Goal: Task Accomplishment & Management: Complete application form

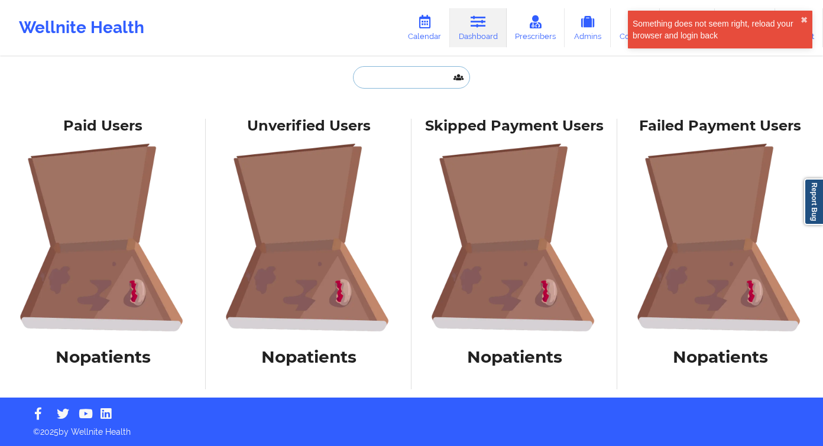
click at [376, 77] on input "text" at bounding box center [411, 77] width 117 height 22
paste input "[PERSON_NAME]"
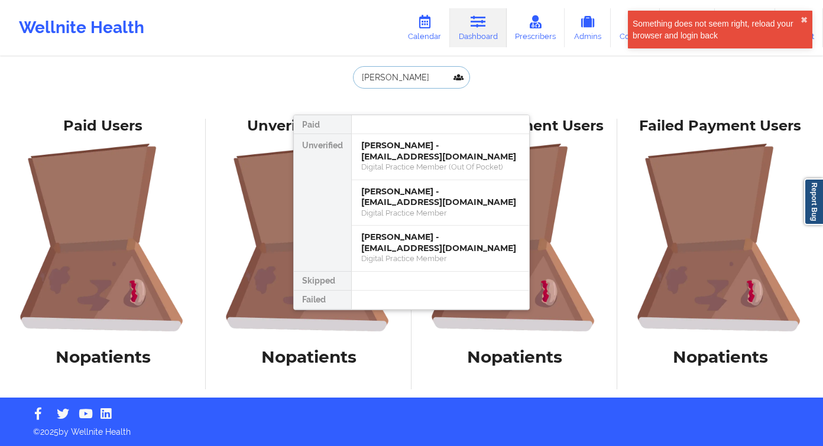
type input "[PERSON_NAME]"
click at [491, 23] on link "Dashboard" at bounding box center [478, 27] width 57 height 39
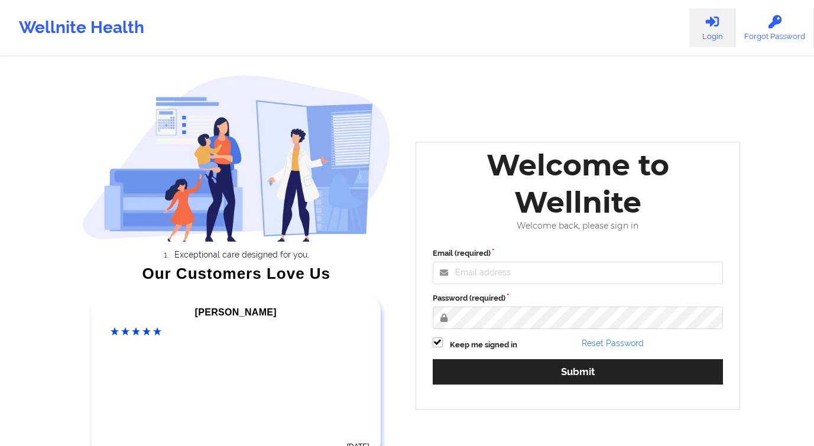
click at [540, 302] on label "Password (required)" at bounding box center [578, 299] width 291 height 12
click at [553, 275] on div "Email (required) Password (required) Keep me signed in Reset Password Submit" at bounding box center [577, 320] width 307 height 162
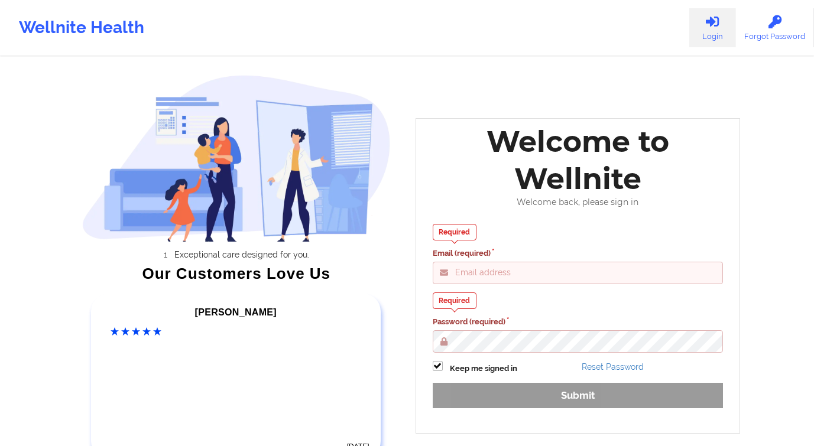
type input "gabrielle.macasaquit@wellnite.com"
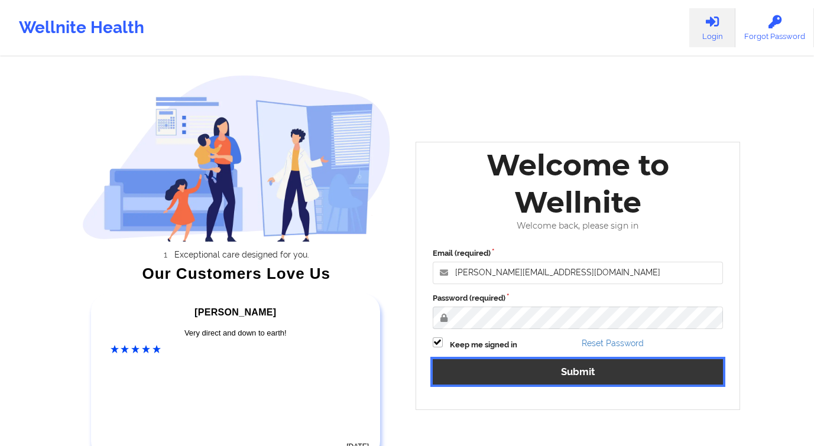
click at [642, 380] on button "Submit" at bounding box center [578, 371] width 291 height 25
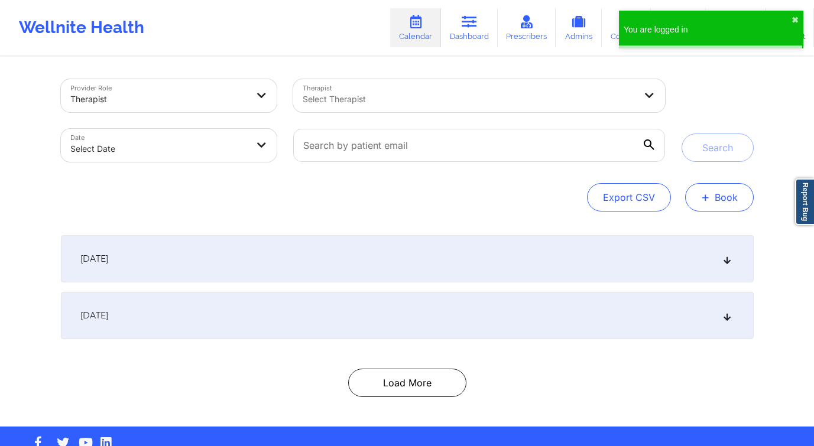
click at [721, 203] on button "+ Book" at bounding box center [719, 197] width 69 height 28
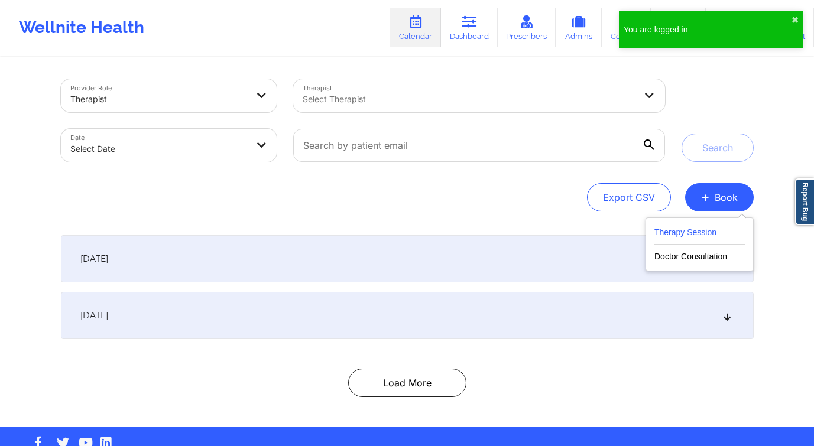
click at [694, 234] on button "Therapy Session" at bounding box center [699, 235] width 90 height 20
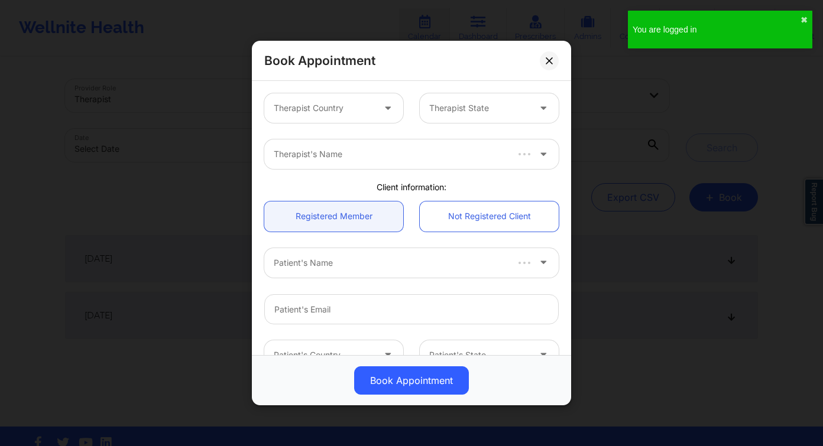
click at [343, 102] on div at bounding box center [324, 108] width 100 height 14
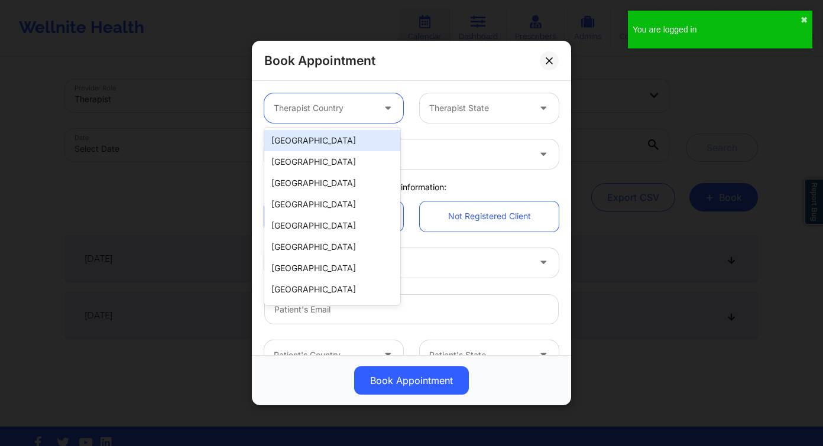
click at [338, 135] on div "[GEOGRAPHIC_DATA]" at bounding box center [332, 140] width 136 height 21
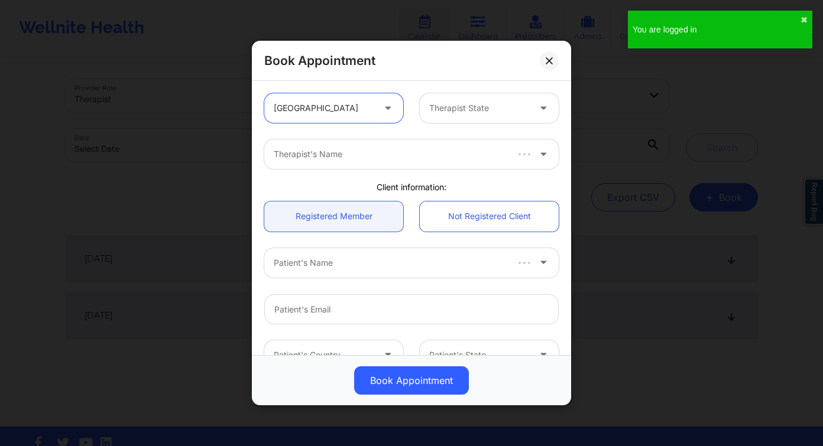
click at [456, 109] on div at bounding box center [479, 108] width 100 height 14
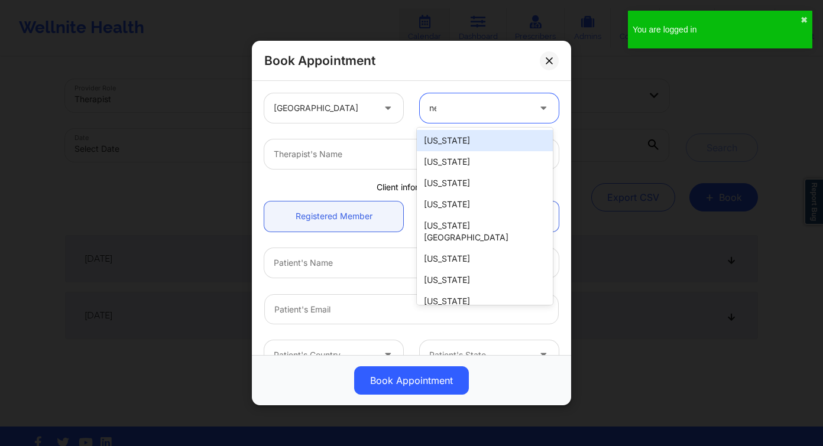
type input "new"
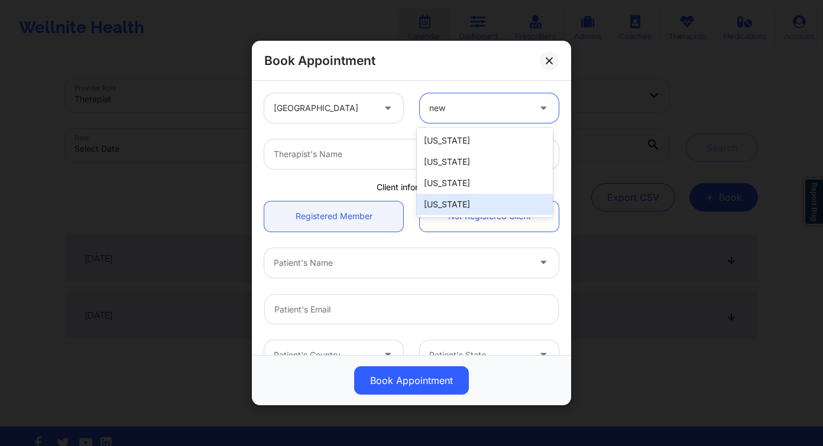
click at [468, 209] on div "[US_STATE]" at bounding box center [485, 204] width 136 height 21
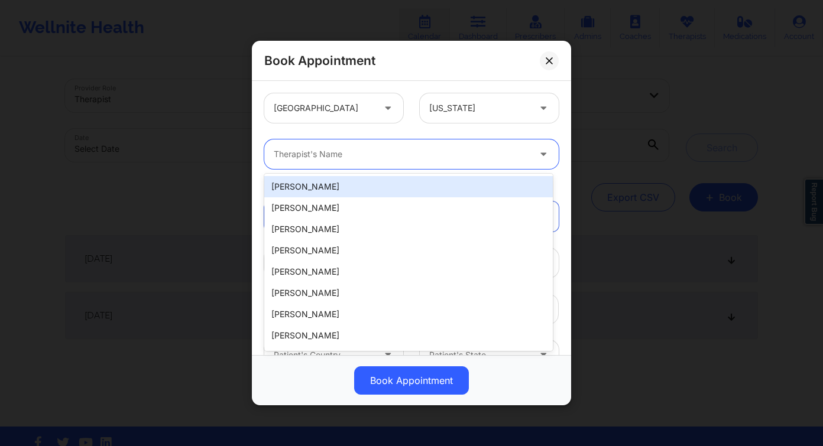
click at [348, 152] on div at bounding box center [401, 154] width 255 height 14
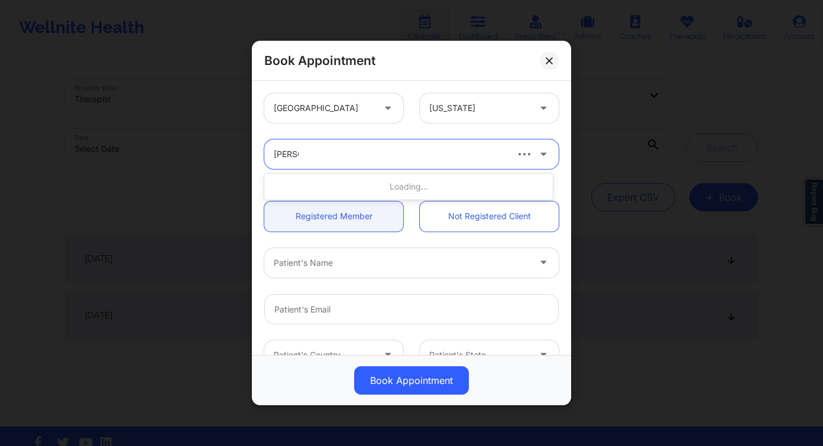
type input "audrey"
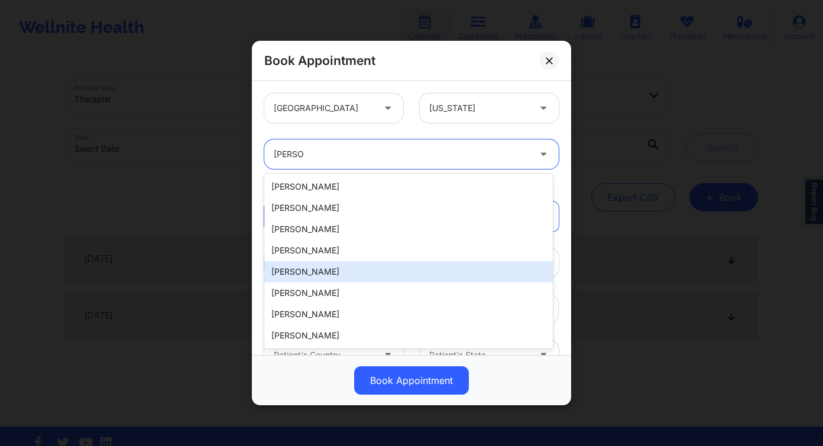
click at [392, 277] on div "Audrey Fernandez-Fraser" at bounding box center [408, 271] width 288 height 21
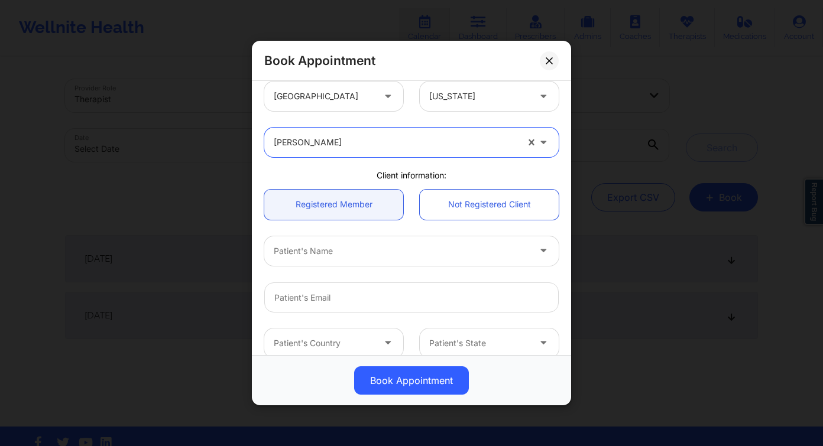
scroll to position [66, 0]
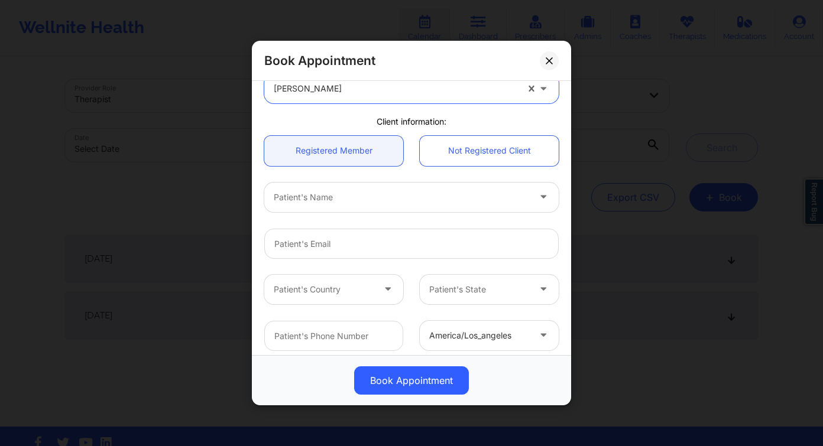
click at [373, 205] on div "Patient's Name" at bounding box center [397, 198] width 266 height 30
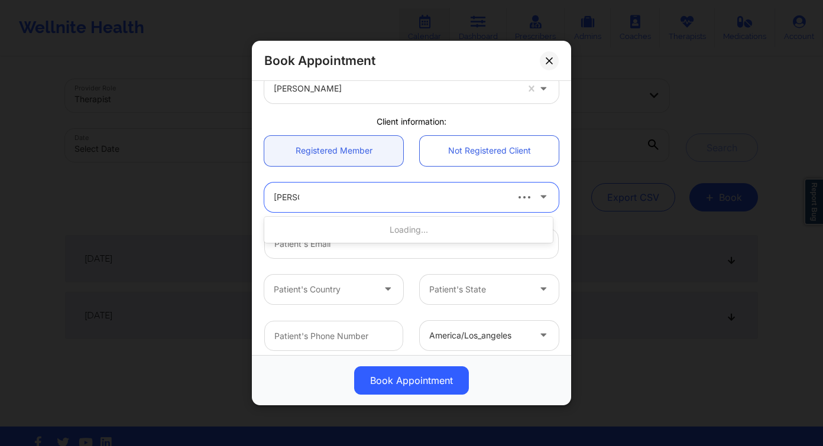
type input "jonah ba"
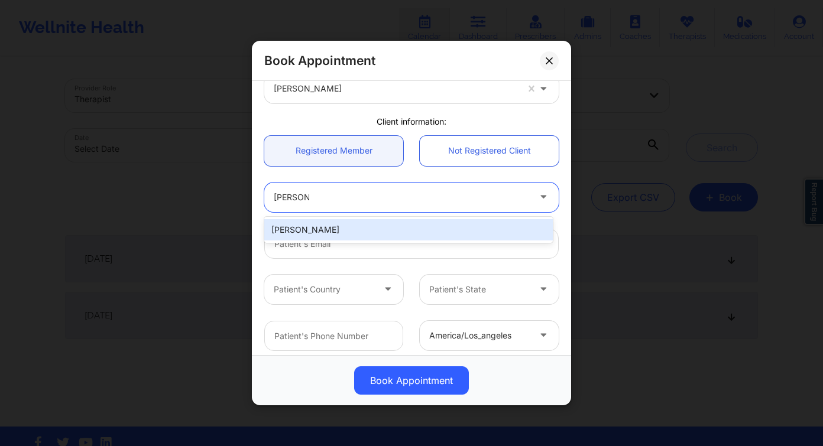
click at [363, 217] on div "Jonah Bautista" at bounding box center [408, 230] width 288 height 26
click at [365, 227] on div "Jonah Bautista" at bounding box center [408, 229] width 288 height 21
type input "jbautist1@gmail.com"
type input "+1808-352-3788"
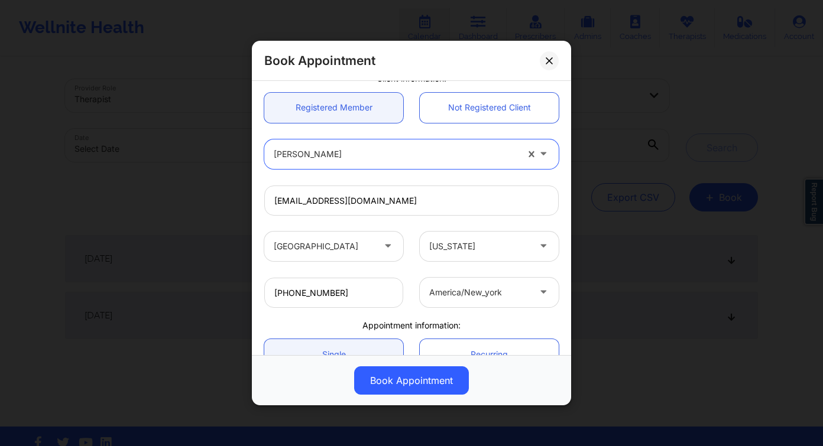
scroll to position [228, 0]
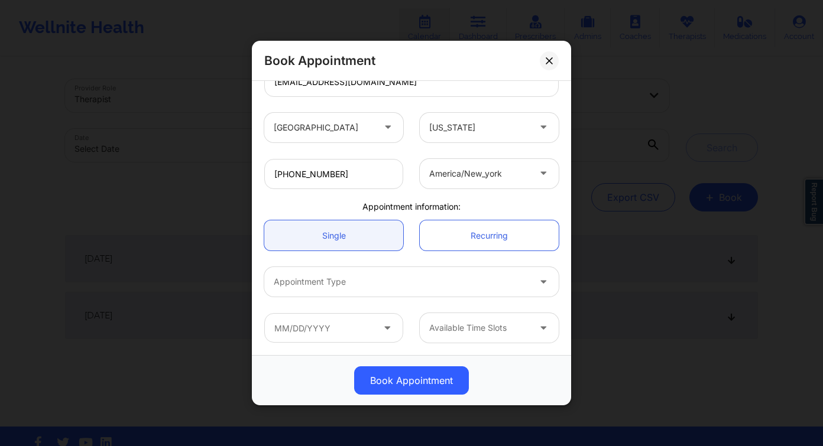
click at [367, 276] on div at bounding box center [401, 282] width 255 height 14
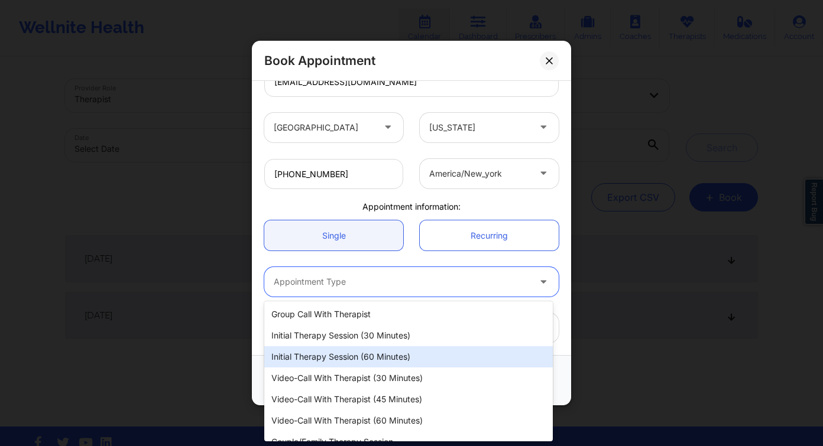
click at [382, 363] on div "Initial Therapy Session (60 minutes)" at bounding box center [408, 356] width 288 height 21
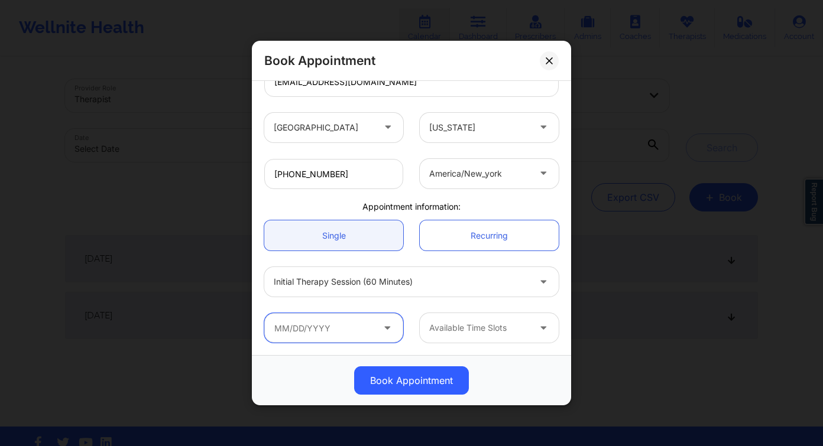
click at [332, 323] on input "text" at bounding box center [333, 328] width 139 height 30
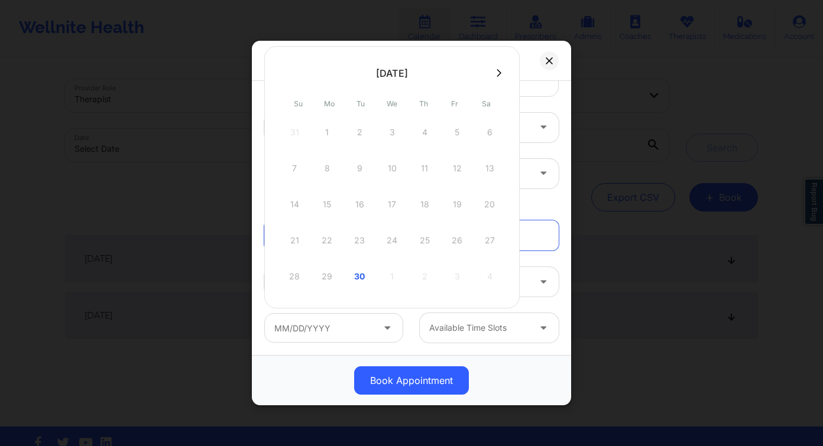
click at [496, 73] on button at bounding box center [499, 73] width 12 height 10
click at [398, 134] on div "1" at bounding box center [392, 132] width 30 height 33
type input "10/01/2025"
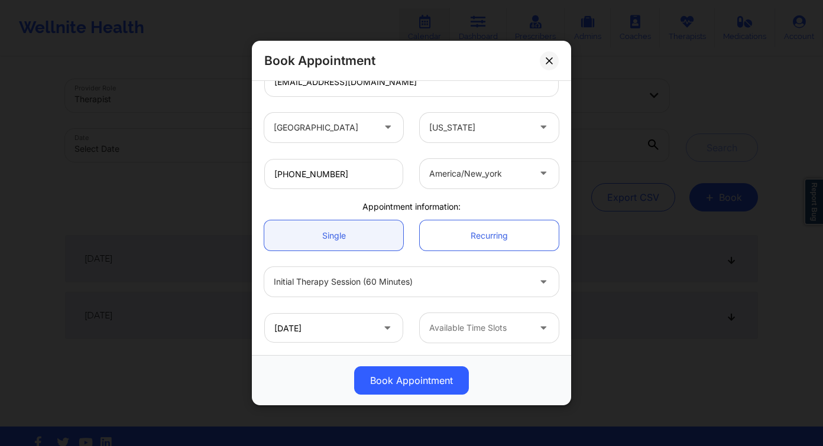
click at [508, 323] on div at bounding box center [479, 328] width 100 height 14
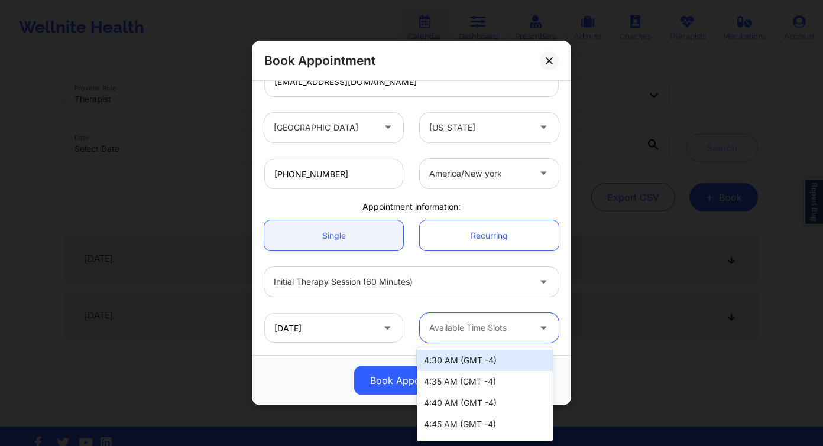
click at [506, 362] on div "4:30 AM (GMT -4)" at bounding box center [485, 360] width 136 height 21
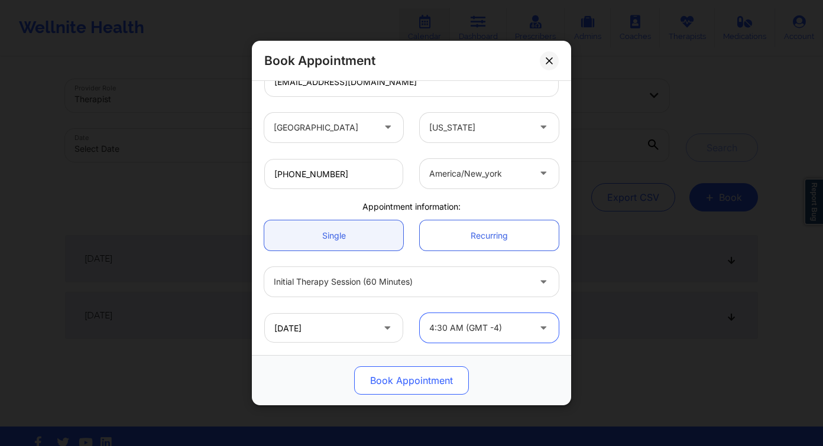
click at [430, 381] on button "Book Appointment" at bounding box center [411, 380] width 115 height 28
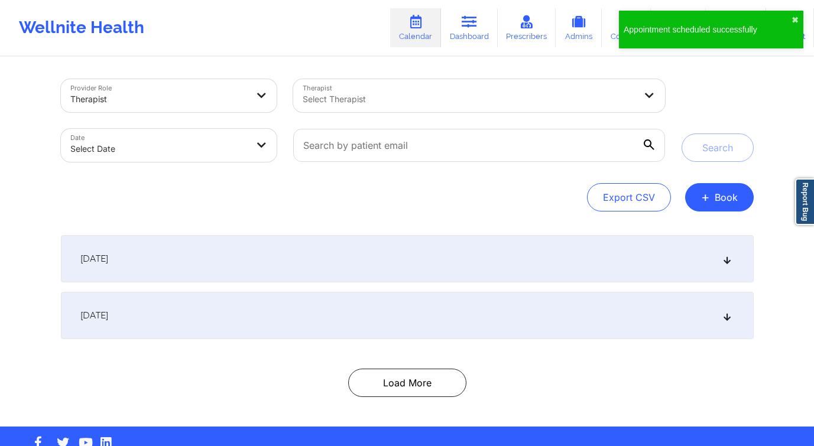
click at [157, 146] on body "Appointment scheduled successfully ✖︎ Wellnite Health Calendar Dashboard Prescr…" at bounding box center [407, 223] width 814 height 446
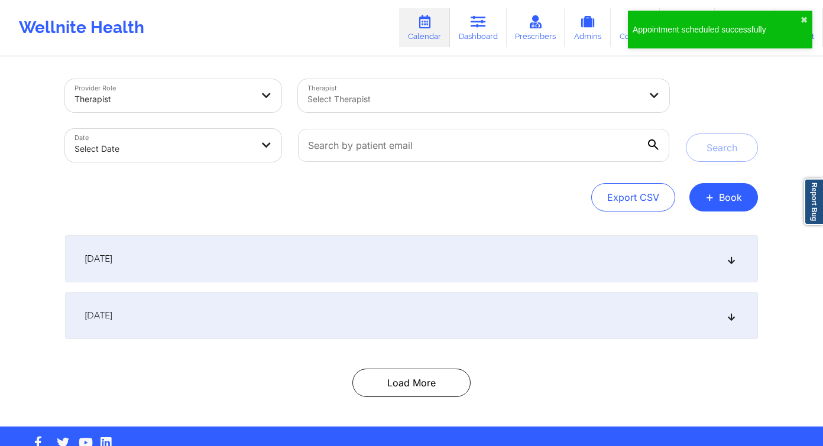
select select "2025-8"
select select "2025-9"
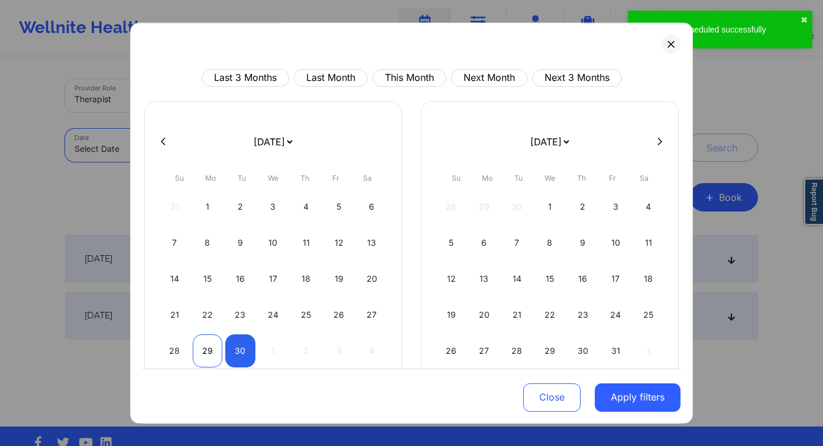
drag, startPoint x: 202, startPoint y: 348, endPoint x: 207, endPoint y: 351, distance: 6.4
click at [202, 348] on div "29" at bounding box center [208, 350] width 30 height 33
select select "2025-8"
select select "2025-9"
select select "2025-8"
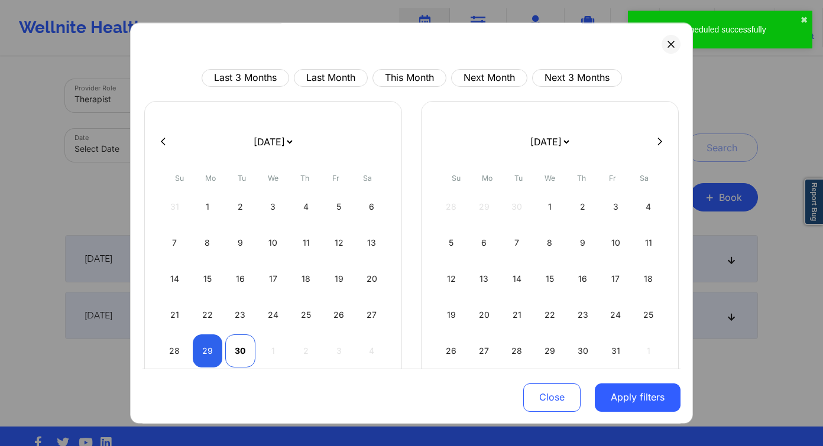
select select "2025-9"
click at [231, 361] on div "30" at bounding box center [240, 350] width 30 height 33
select select "2025-8"
select select "2025-9"
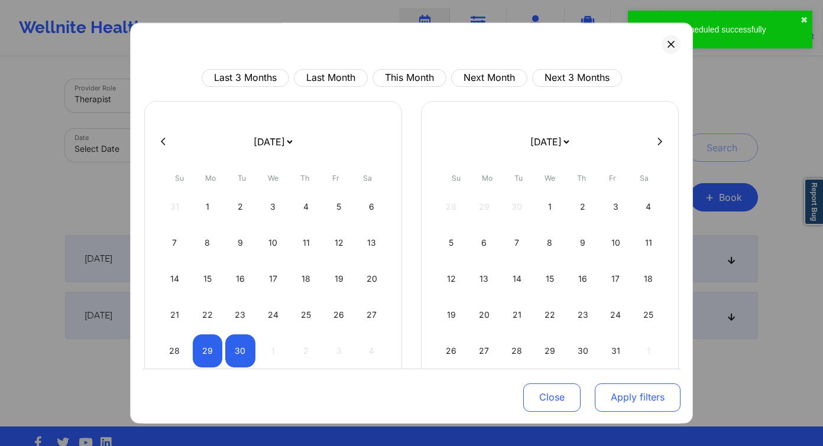
click at [652, 395] on button "Apply filters" at bounding box center [638, 397] width 86 height 28
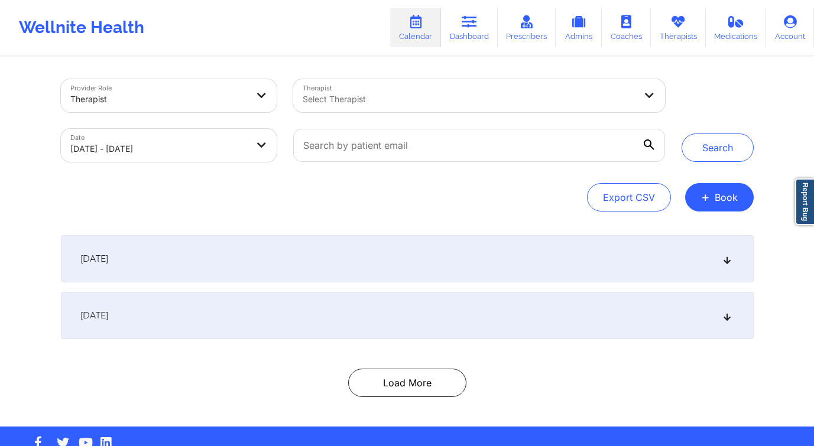
select select "2025-8"
select select "2025-9"
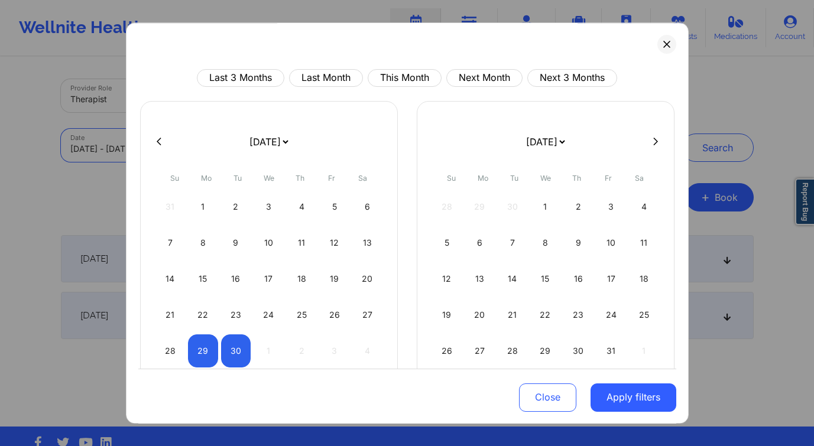
click at [155, 150] on body "Wellnite Health Calendar Dashboard Prescribers Admins Coaches Therapists Medica…" at bounding box center [407, 223] width 814 height 446
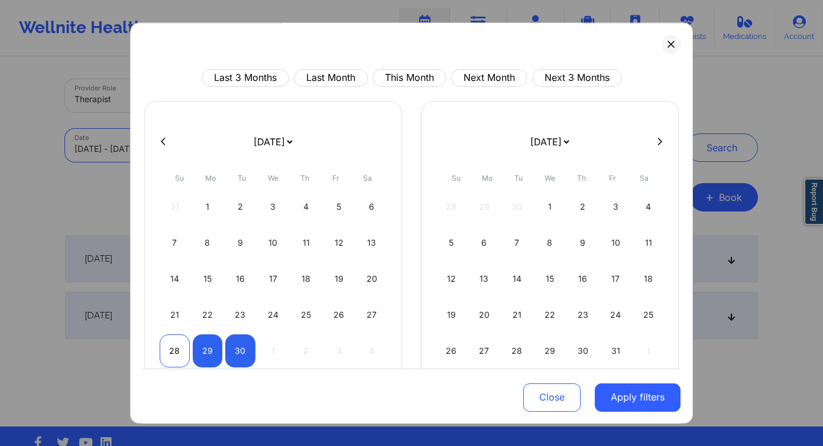
click at [172, 355] on div "28" at bounding box center [175, 350] width 30 height 33
select select "2025-8"
select select "2025-9"
click at [204, 354] on div "29" at bounding box center [208, 350] width 30 height 33
select select "2025-8"
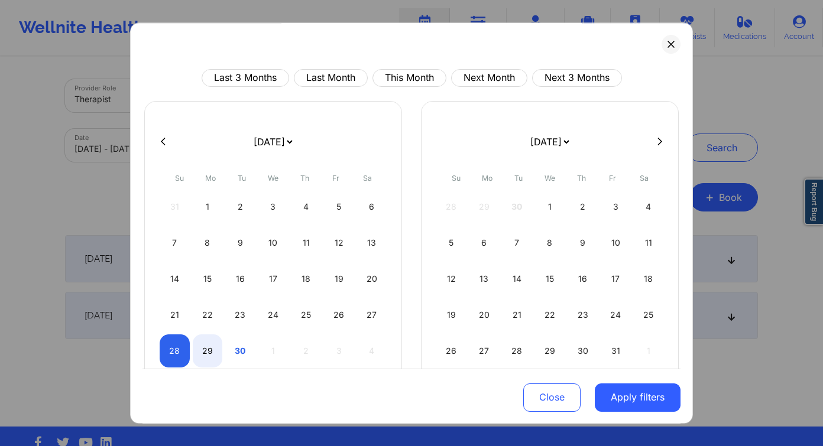
select select "2025-9"
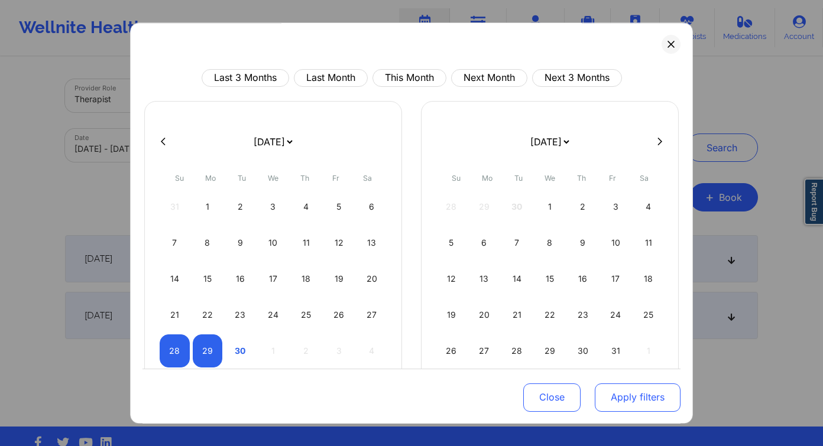
click at [658, 392] on button "Apply filters" at bounding box center [638, 397] width 86 height 28
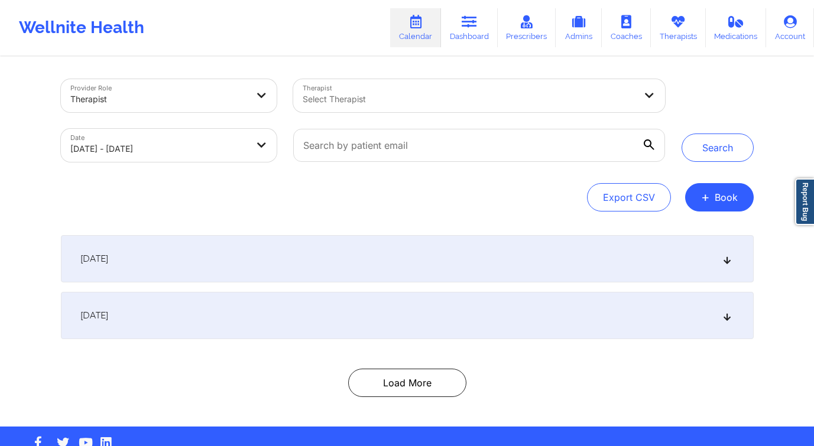
click at [388, 95] on div at bounding box center [469, 99] width 333 height 14
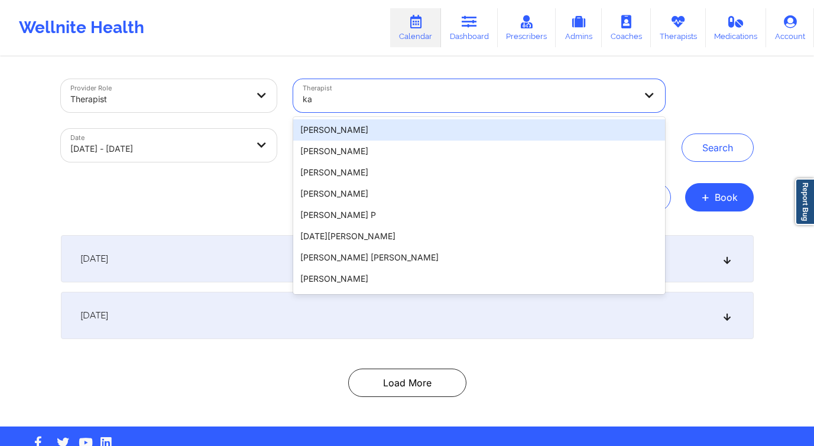
type input "k"
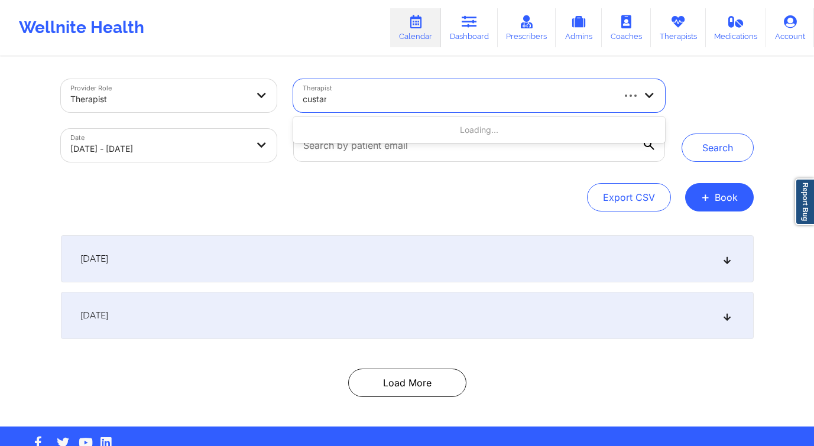
type input "custard"
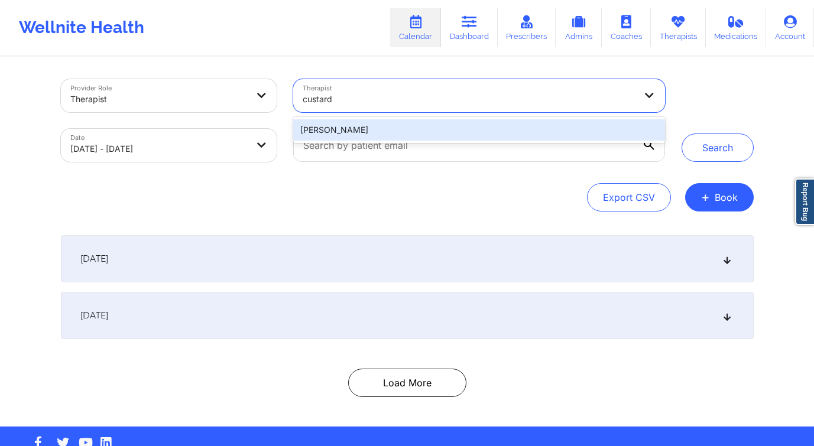
click at [392, 132] on div "Kathleen Marie Custard" at bounding box center [478, 129] width 371 height 21
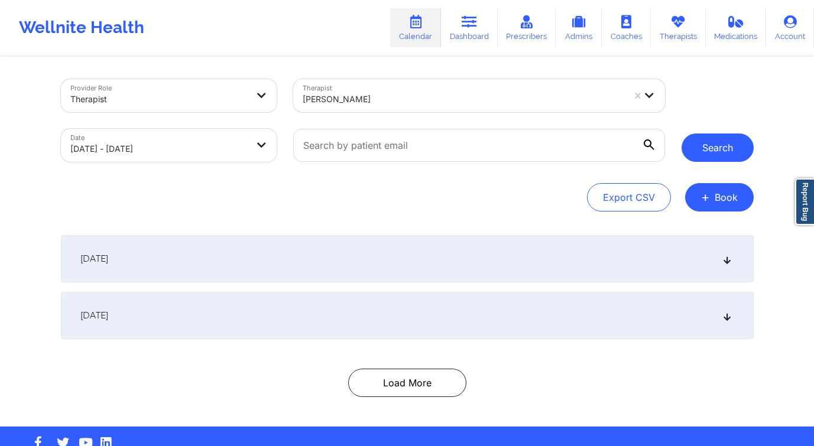
click at [712, 154] on button "Search" at bounding box center [717, 148] width 72 height 28
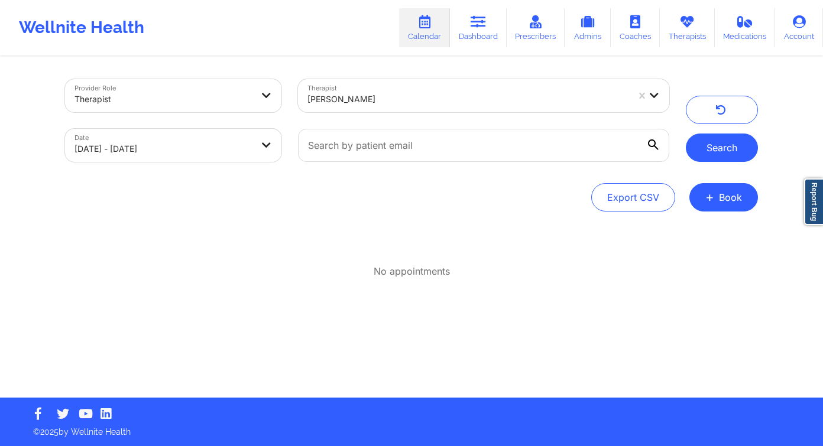
click at [720, 145] on button "Search" at bounding box center [722, 148] width 72 height 28
select select "2025-8"
select select "2025-9"
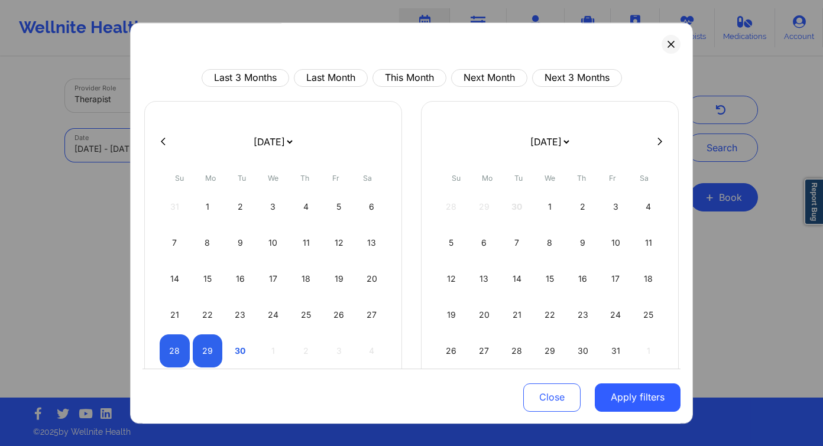
click at [169, 142] on body "Wellnite Health Calendar Dashboard Prescribers Admins Coaches Therapists Medica…" at bounding box center [411, 223] width 823 height 446
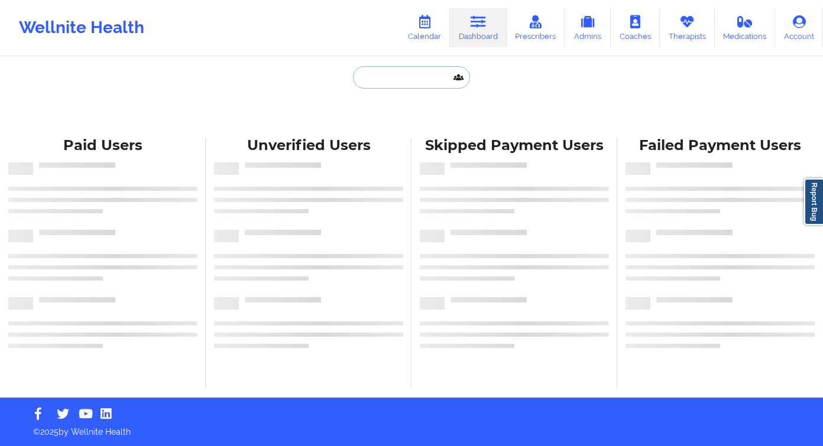
click at [410, 86] on input "text" at bounding box center [411, 77] width 117 height 22
paste input "[PERSON_NAME]"
type input "[PERSON_NAME]"
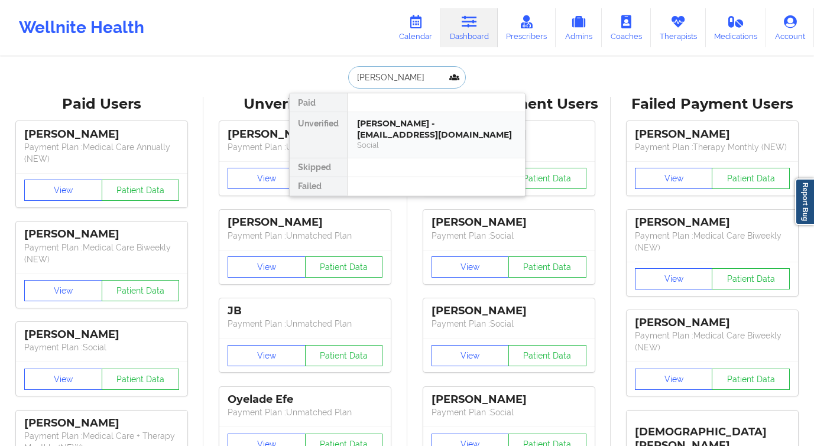
click at [399, 137] on div "Jonah Bautista - jbautist1@gmail.com" at bounding box center [436, 129] width 158 height 22
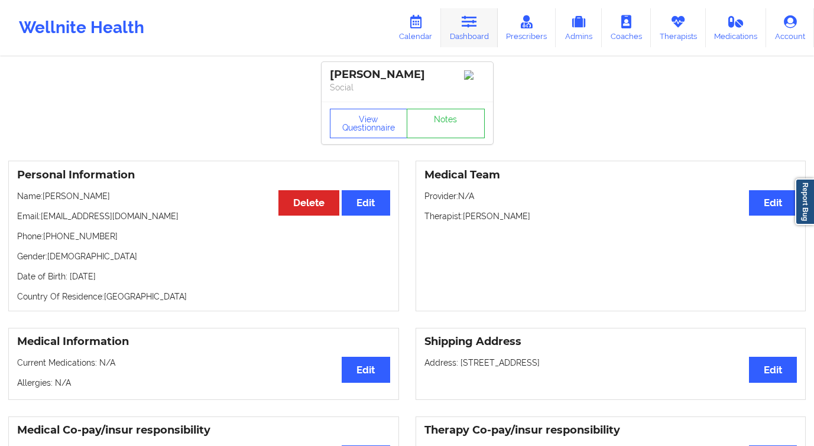
click at [467, 34] on link "Dashboard" at bounding box center [469, 27] width 57 height 39
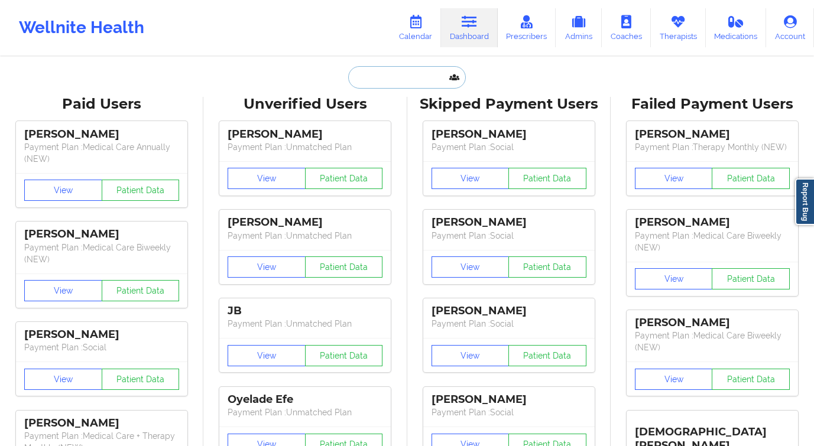
click at [349, 73] on input "text" at bounding box center [406, 77] width 117 height 22
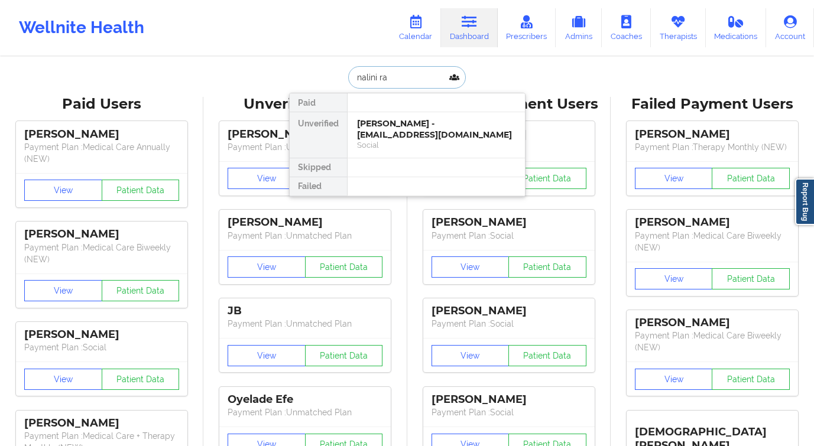
type input "nalini rao"
click at [392, 140] on div "Social" at bounding box center [436, 145] width 158 height 10
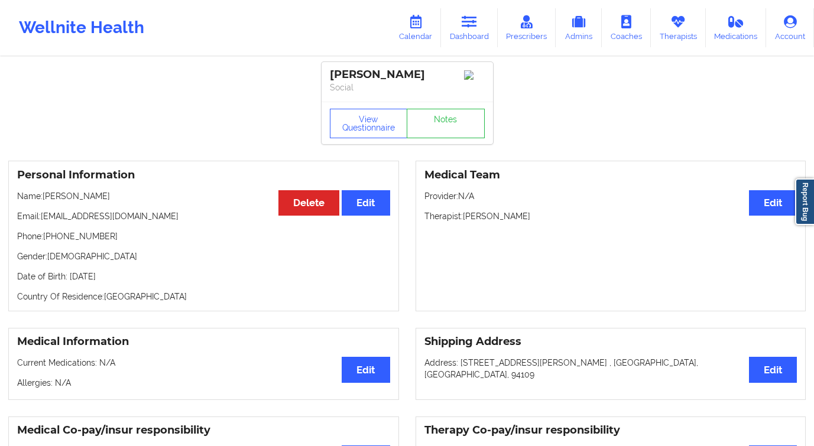
drag, startPoint x: 558, startPoint y: 221, endPoint x: 510, endPoint y: 219, distance: 48.5
click at [510, 221] on p "Therapist: Ritsa Fistes-Tsangarides" at bounding box center [610, 216] width 373 height 12
copy p "Tsangarides"
click at [485, 46] on link "Dashboard" at bounding box center [469, 27] width 57 height 39
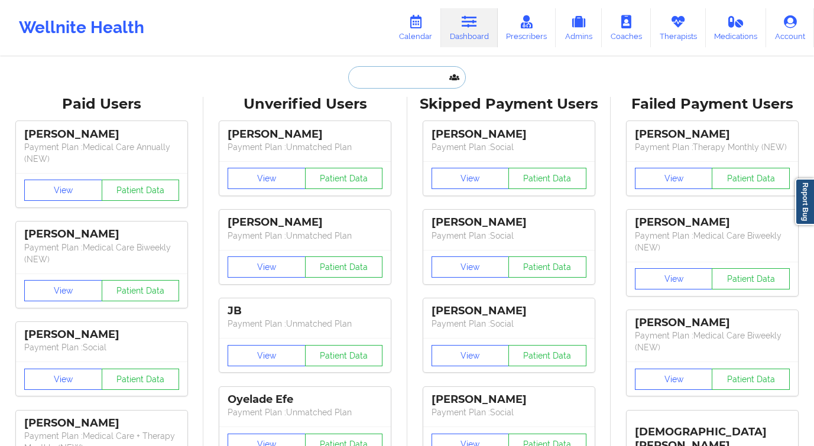
click at [384, 74] on input "text" at bounding box center [406, 77] width 117 height 22
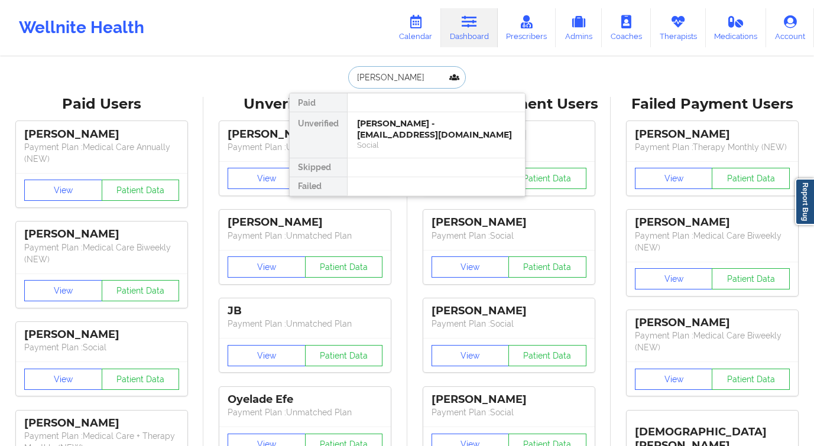
type input "aurora co"
click at [433, 126] on div "Aurora Colindres - powerforgoodconsulting@gmail.com" at bounding box center [436, 129] width 158 height 22
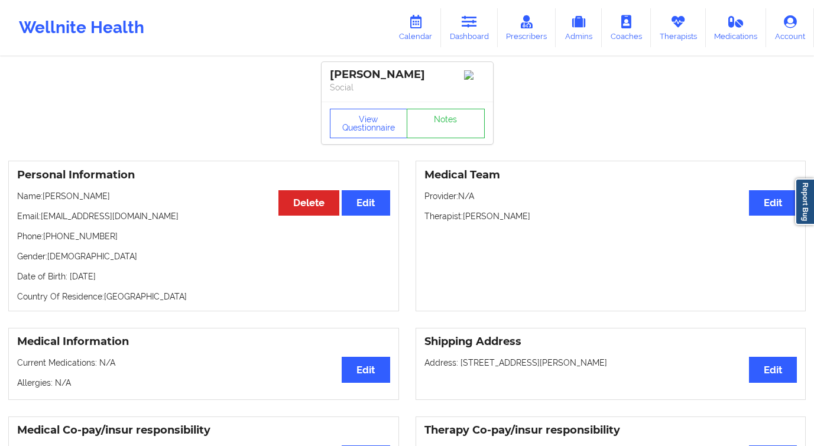
drag, startPoint x: 197, startPoint y: 221, endPoint x: 43, endPoint y: 222, distance: 154.2
click at [43, 222] on p "Email: powerforgoodconsulting@gmail.com" at bounding box center [203, 216] width 373 height 12
copy p "powerforgoodconsulting@gmail.com"
drag, startPoint x: 427, startPoint y: 75, endPoint x: 329, endPoint y: 80, distance: 98.2
click at [330, 80] on div "Aurora Colindres" at bounding box center [407, 75] width 155 height 14
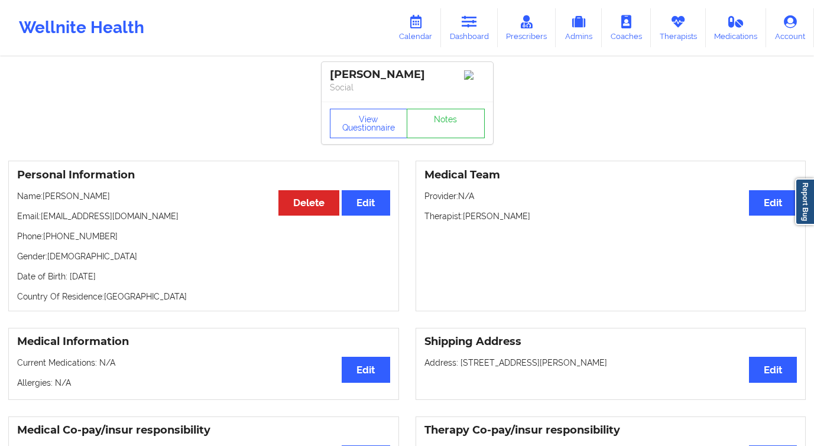
copy div "Aurora Colindres"
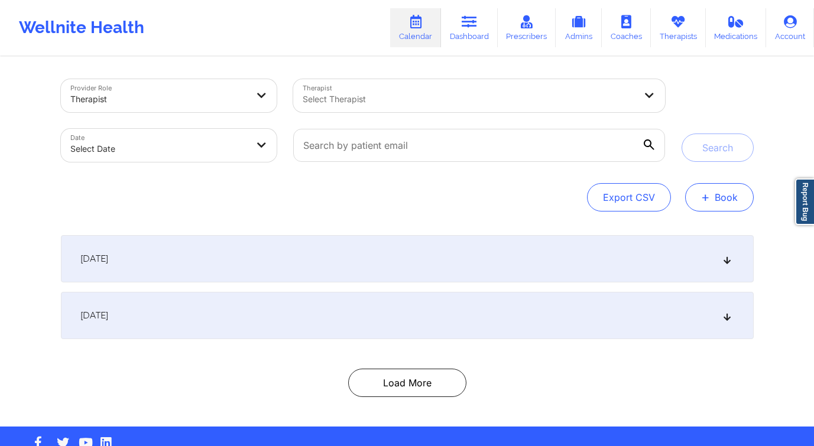
click at [719, 207] on button "+ Book" at bounding box center [719, 197] width 69 height 28
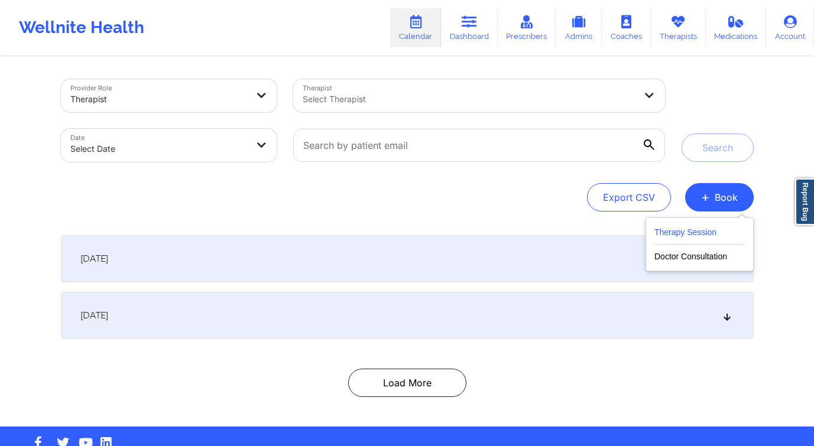
click at [688, 231] on button "Therapy Session" at bounding box center [699, 235] width 90 height 20
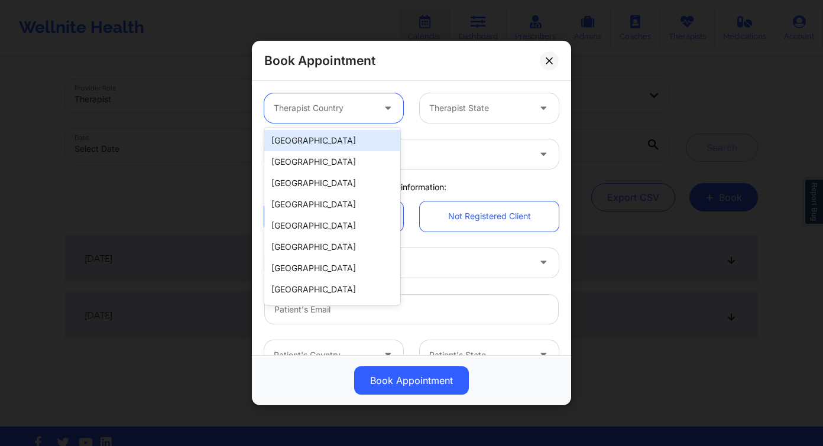
click at [346, 108] on div at bounding box center [324, 108] width 100 height 14
click at [340, 139] on div "[GEOGRAPHIC_DATA]" at bounding box center [332, 140] width 136 height 21
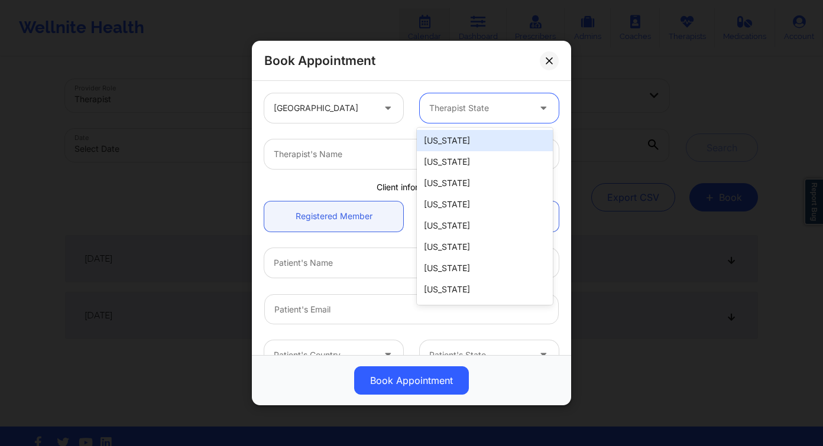
click at [470, 106] on div at bounding box center [479, 108] width 100 height 14
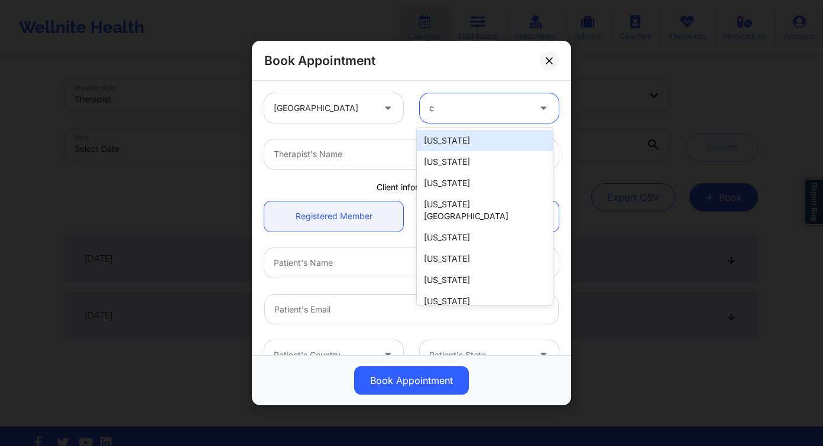
type input "ca"
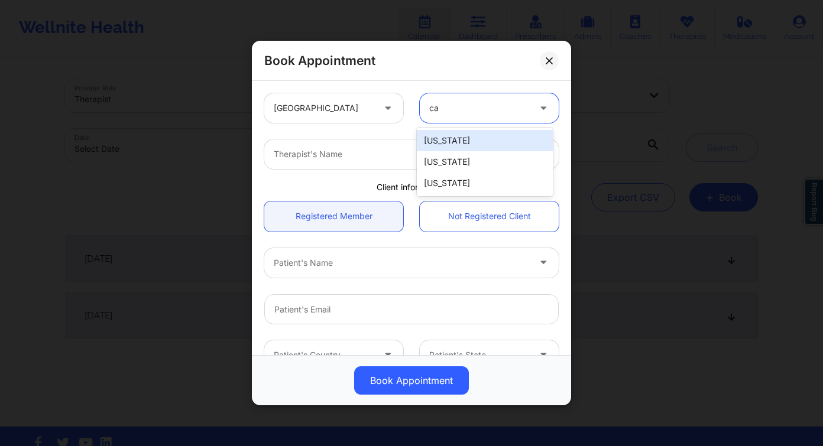
click at [462, 141] on div "[US_STATE]" at bounding box center [485, 140] width 136 height 21
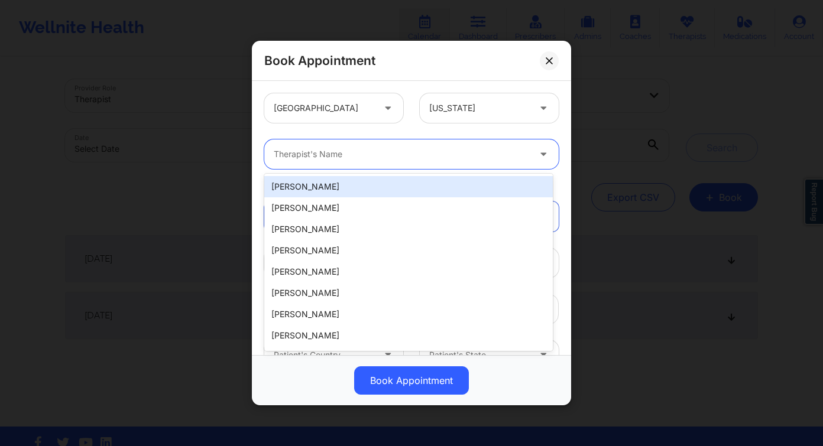
click at [356, 151] on div at bounding box center [401, 154] width 255 height 14
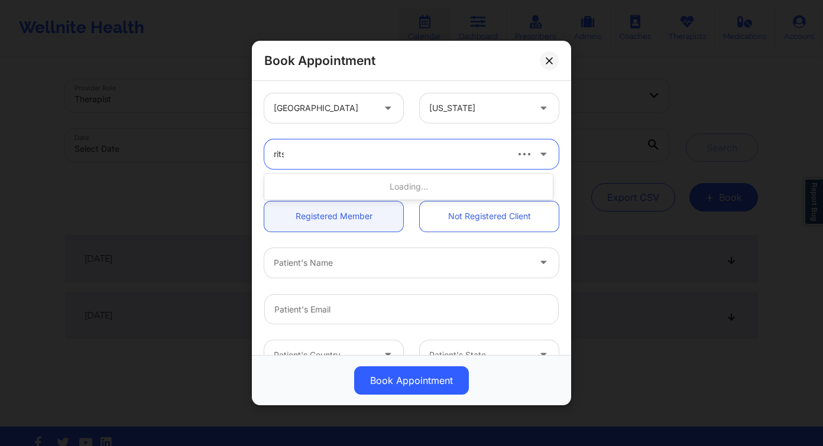
type input "ritsa"
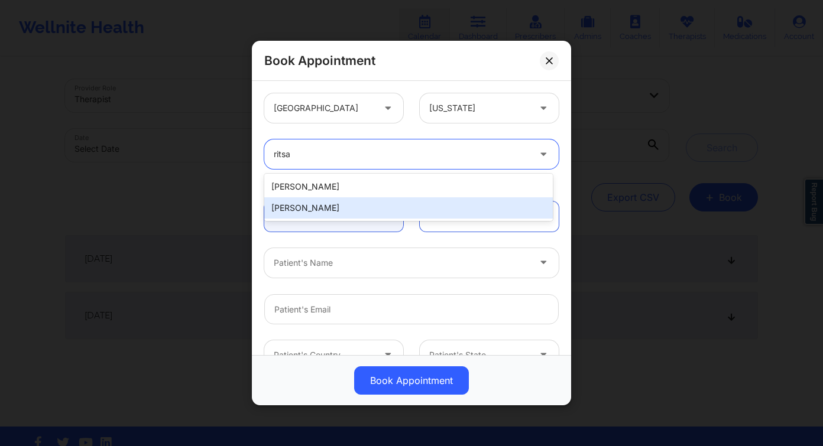
click at [365, 203] on div "[PERSON_NAME]" at bounding box center [408, 207] width 288 height 21
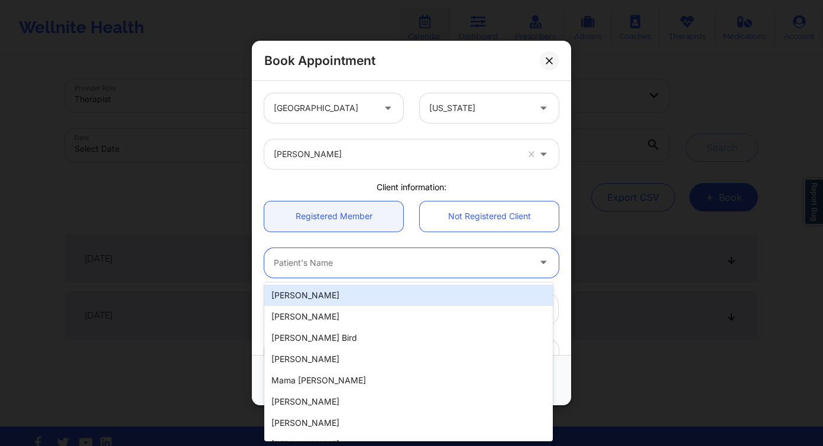
click at [365, 265] on div at bounding box center [401, 263] width 255 height 14
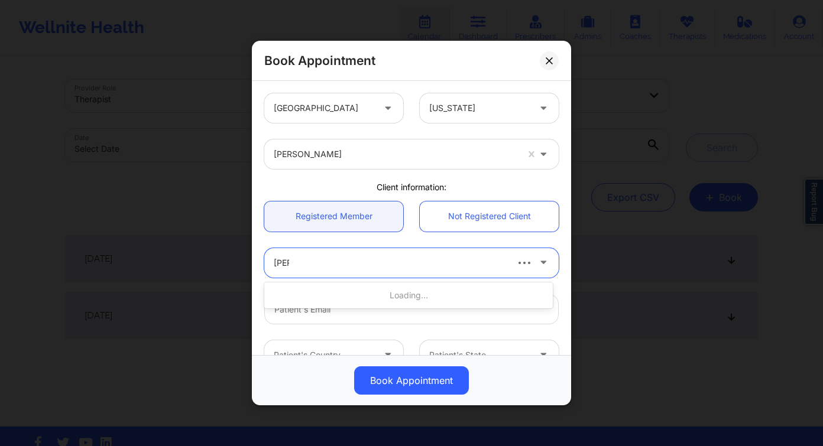
type input "nalini"
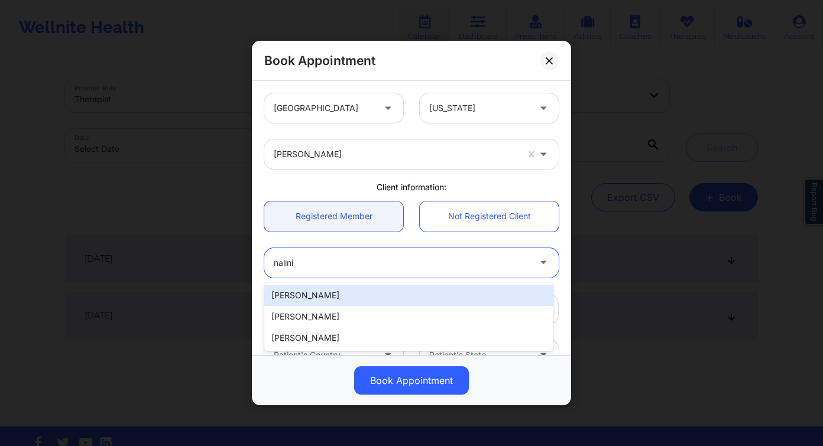
click at [383, 295] on div "[PERSON_NAME]" at bounding box center [408, 295] width 288 height 21
type input "[EMAIL_ADDRESS][DOMAIN_NAME]"
type input "[PHONE_NUMBER]"
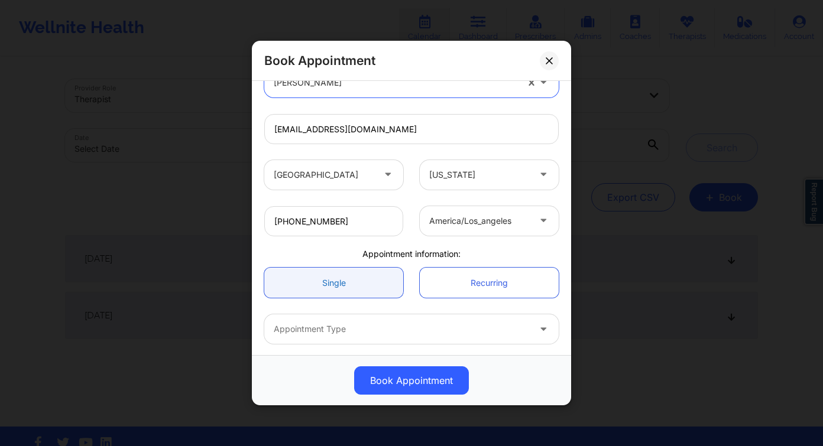
scroll to position [228, 0]
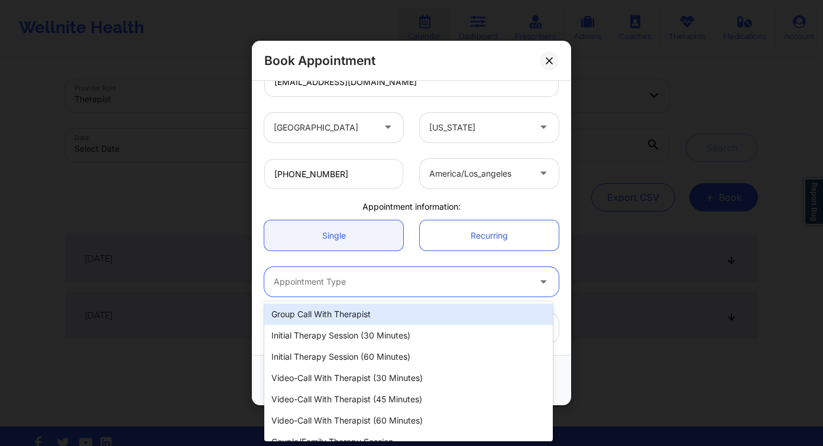
click at [389, 275] on div at bounding box center [401, 282] width 255 height 14
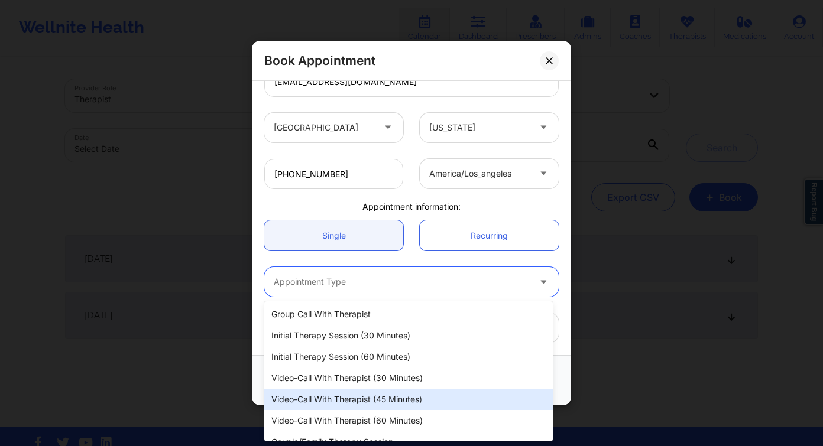
click at [408, 397] on div "Video-Call with Therapist (45 minutes)" at bounding box center [408, 399] width 288 height 21
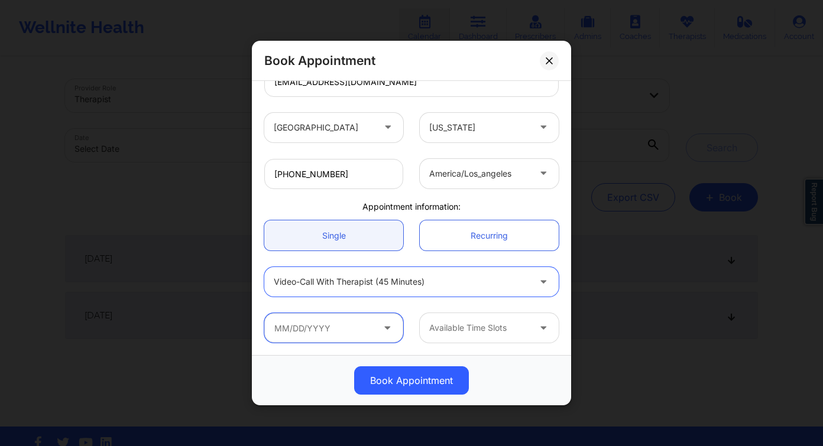
click at [324, 324] on input "text" at bounding box center [333, 328] width 139 height 30
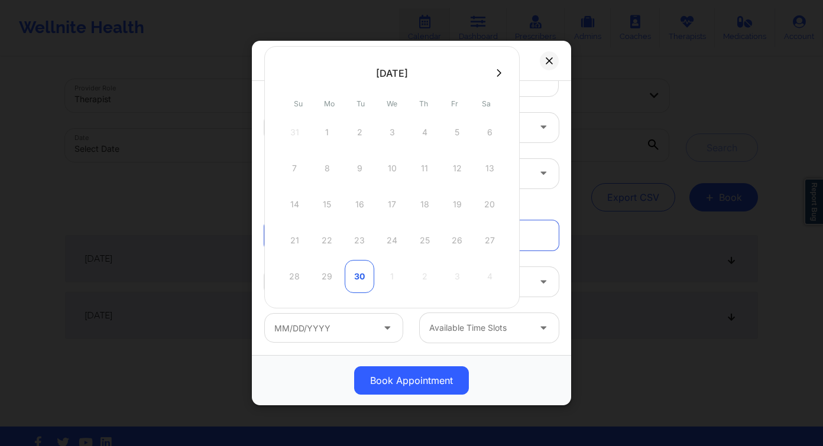
click at [356, 272] on div "30" at bounding box center [360, 276] width 30 height 33
type input "[DATE]"
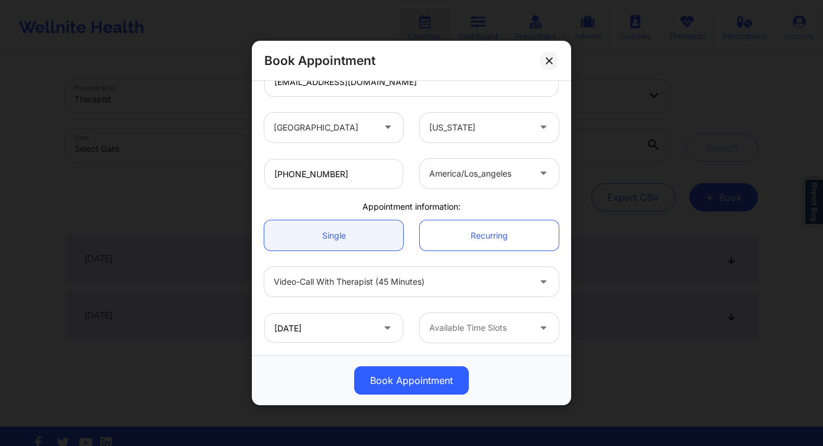
click at [453, 331] on div at bounding box center [479, 328] width 100 height 14
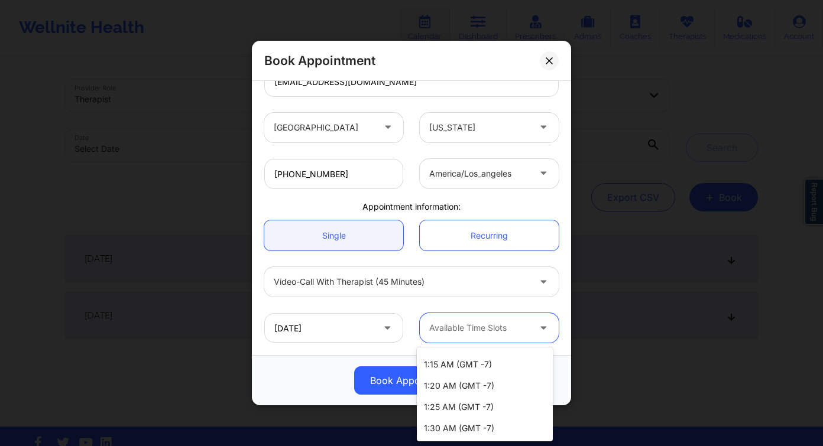
scroll to position [0, 0]
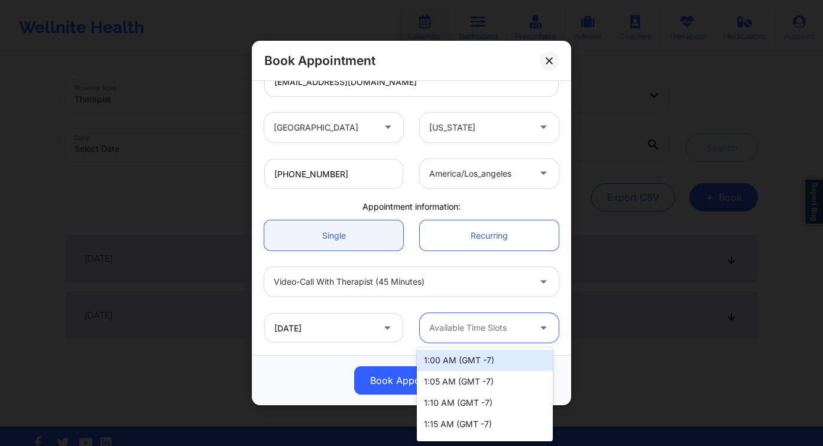
click at [469, 363] on div "1:00 AM (GMT -7)" at bounding box center [485, 360] width 136 height 21
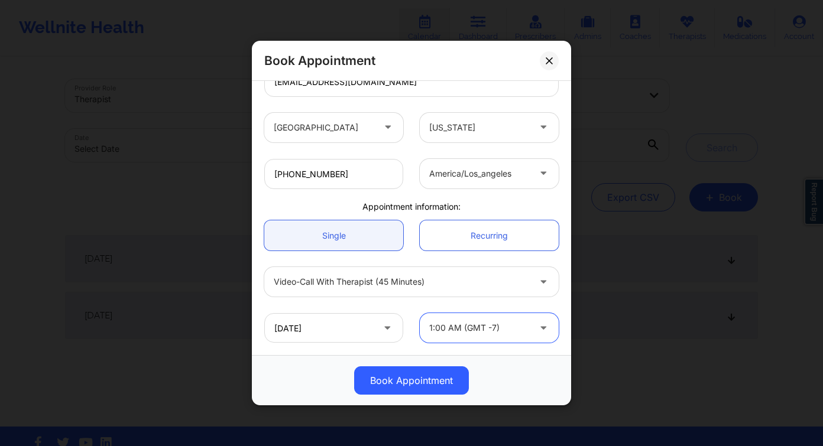
click at [510, 332] on div at bounding box center [479, 328] width 100 height 14
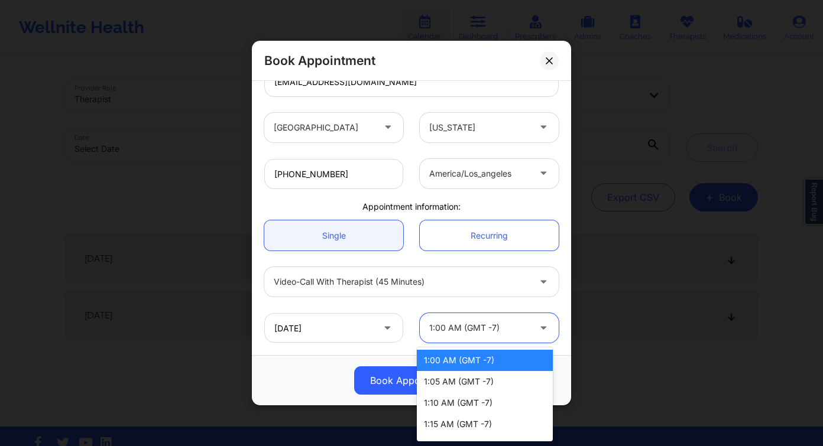
click at [476, 363] on div "1:00 AM (GMT -7)" at bounding box center [485, 360] width 136 height 21
click at [507, 336] on div "1:00 AM (GMT -7)" at bounding box center [479, 328] width 100 height 30
click at [462, 362] on div "1:00 AM (GMT -7)" at bounding box center [485, 360] width 136 height 21
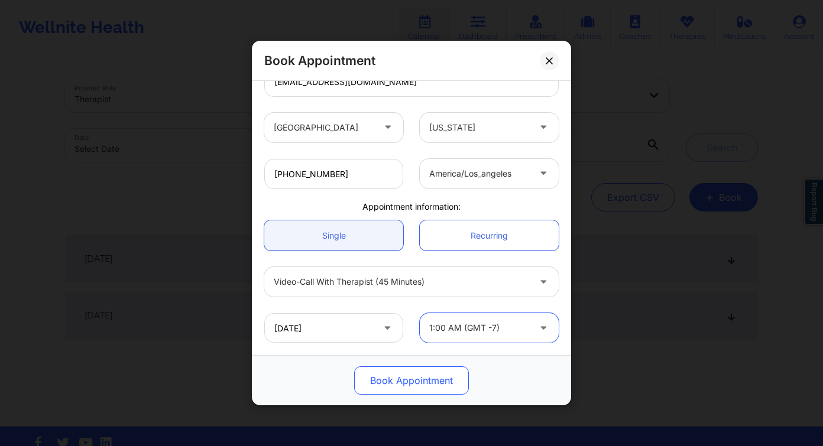
click at [443, 385] on button "Book Appointment" at bounding box center [411, 380] width 115 height 28
